Goal: Entertainment & Leisure: Consume media (video, audio)

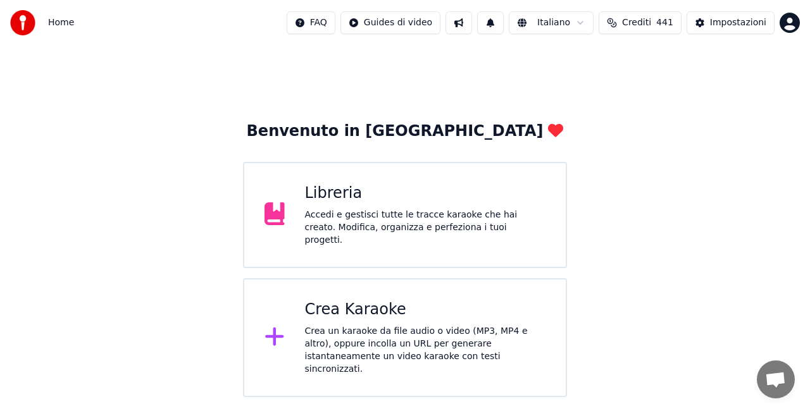
click at [391, 211] on div "Libreria Accedi e gestisci tutte le tracce karaoke che hai creato. Modifica, or…" at bounding box center [425, 214] width 241 height 63
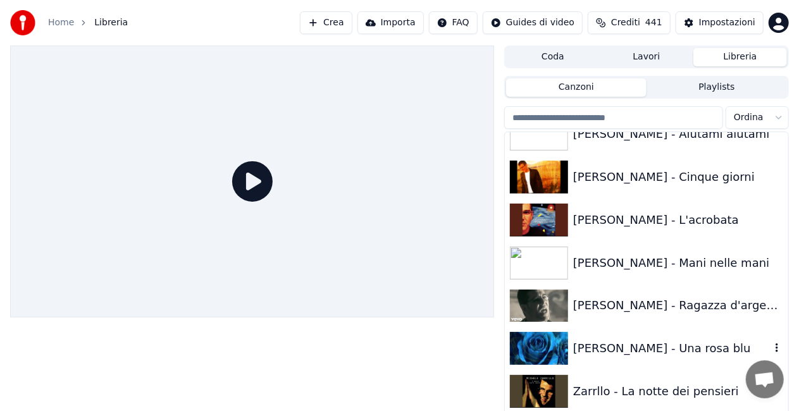
scroll to position [17288, 0]
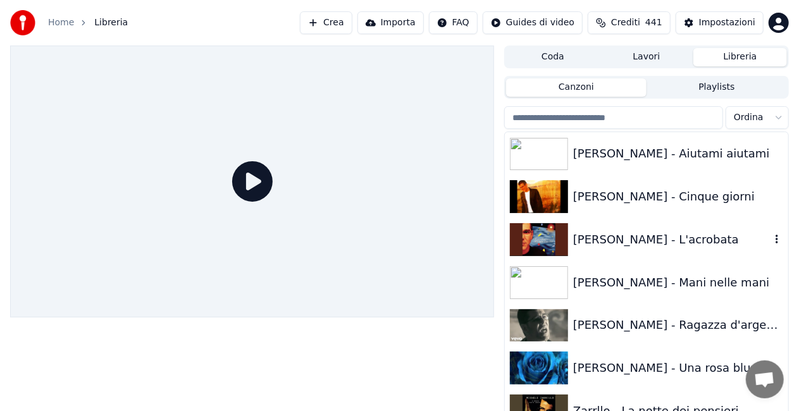
click at [649, 238] on div "[PERSON_NAME] - L'acrobata" at bounding box center [671, 240] width 197 height 18
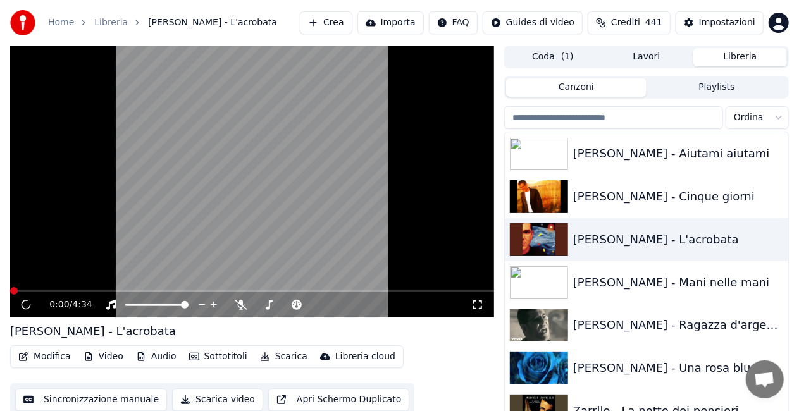
click at [474, 304] on icon at bounding box center [477, 305] width 13 height 10
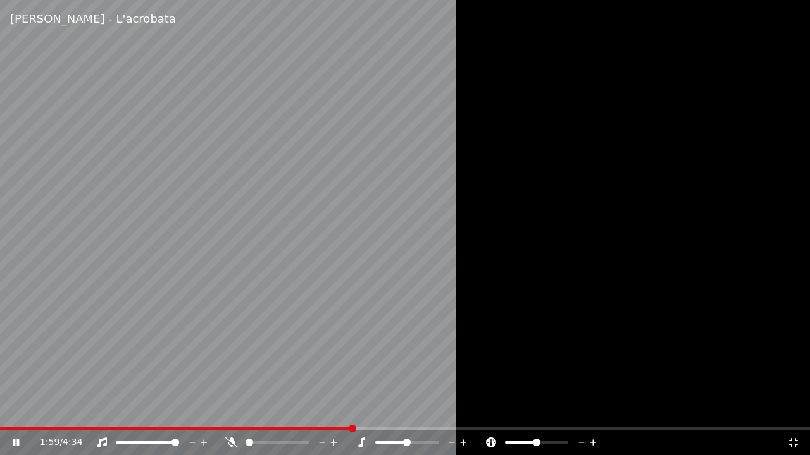
click at [11, 410] on video at bounding box center [405, 227] width 810 height 455
click at [11, 410] on div "1:59 / 4:34" at bounding box center [405, 442] width 810 height 25
click at [10, 410] on div "1:59 / 4:34" at bounding box center [405, 442] width 810 height 25
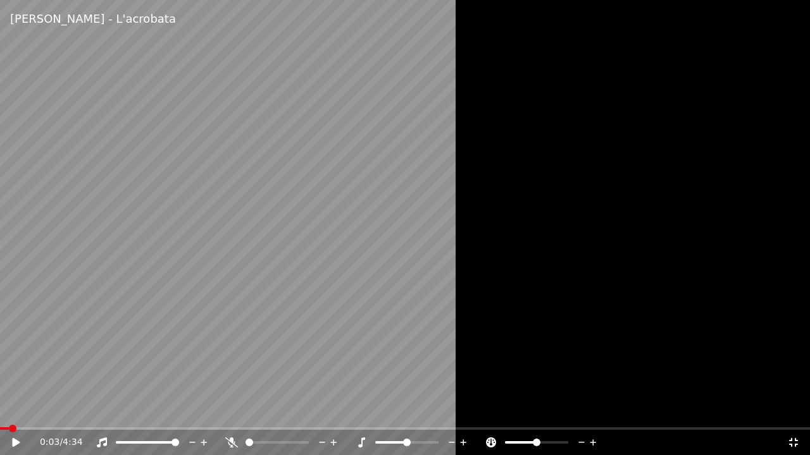
click at [9, 410] on span at bounding box center [4, 429] width 9 height 3
click at [10, 410] on icon at bounding box center [25, 443] width 30 height 10
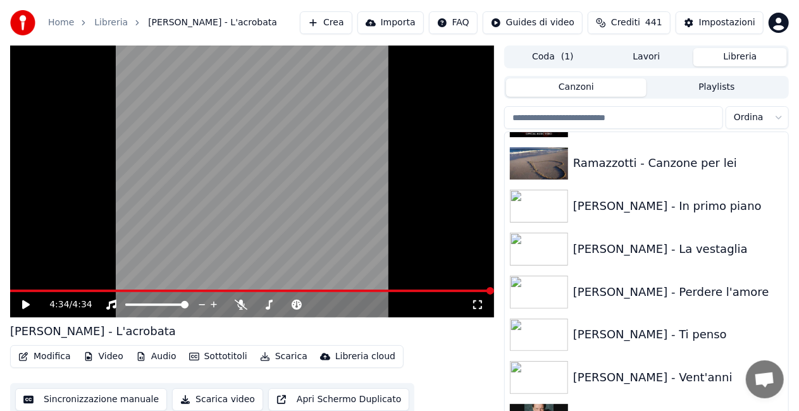
scroll to position [13242, 0]
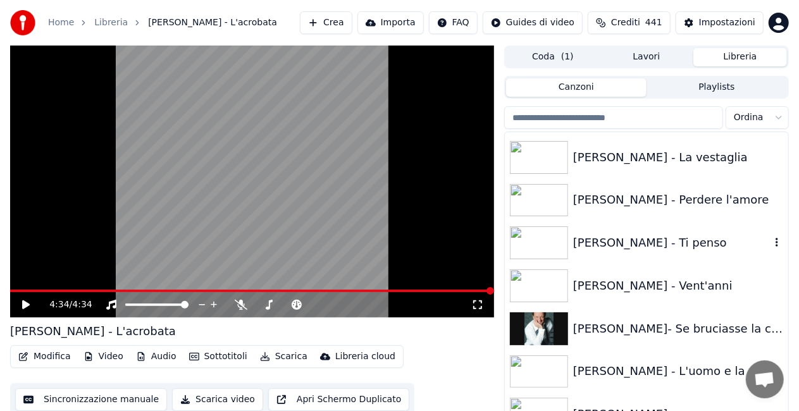
click at [648, 239] on div "[PERSON_NAME] - Ti penso" at bounding box center [671, 243] width 197 height 18
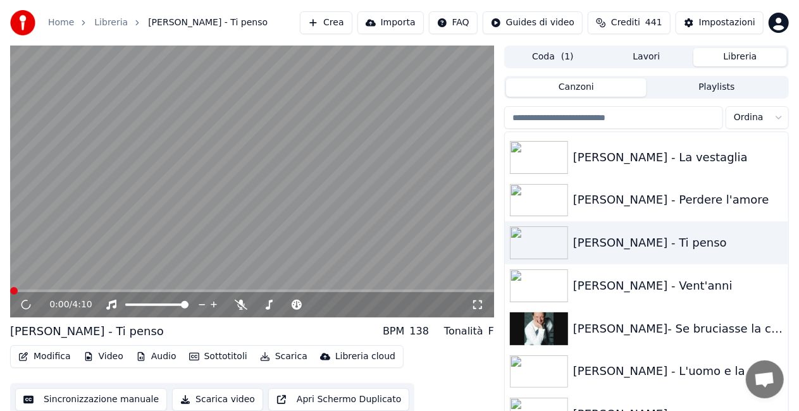
click at [476, 306] on icon at bounding box center [477, 305] width 13 height 10
click at [641, 162] on div "[PERSON_NAME] - La vestaglia" at bounding box center [671, 158] width 197 height 18
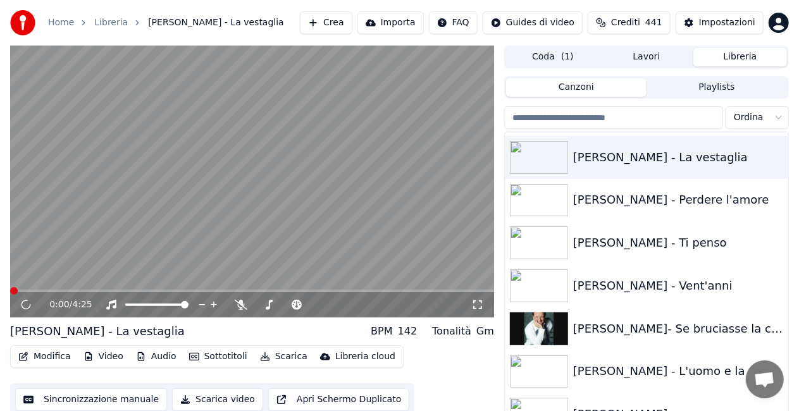
click at [474, 306] on icon at bounding box center [477, 304] width 9 height 9
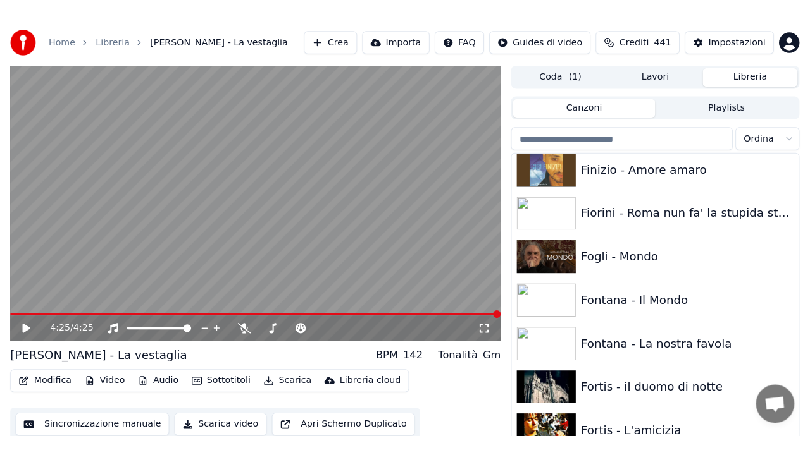
scroll to position [6254, 0]
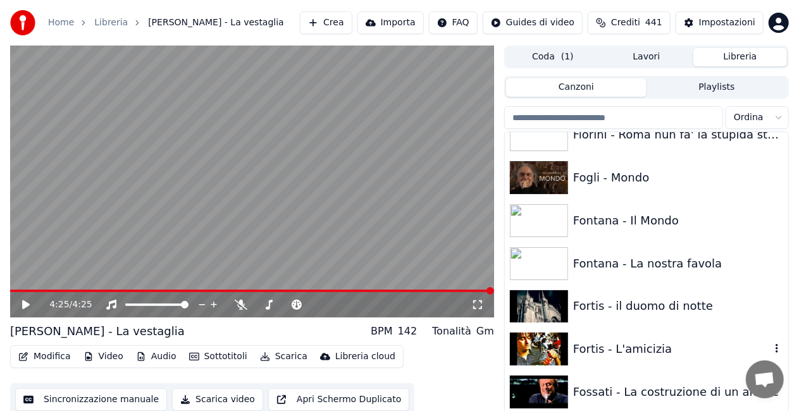
click at [638, 342] on div "Fortis - L'amicizia" at bounding box center [671, 349] width 197 height 18
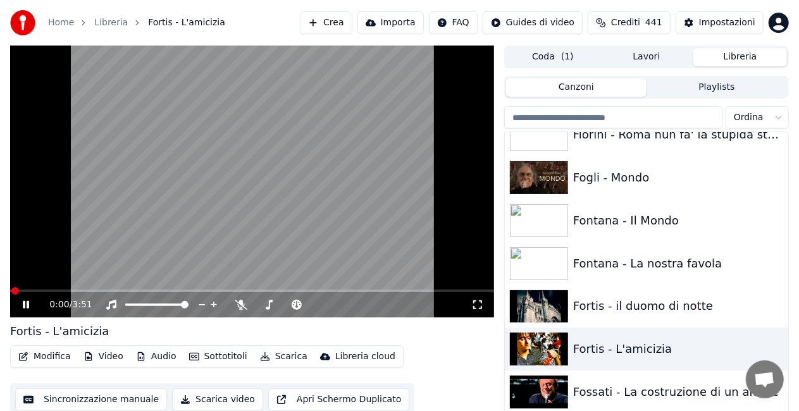
click at [475, 305] on icon at bounding box center [477, 305] width 13 height 10
